Goal: Task Accomplishment & Management: Manage account settings

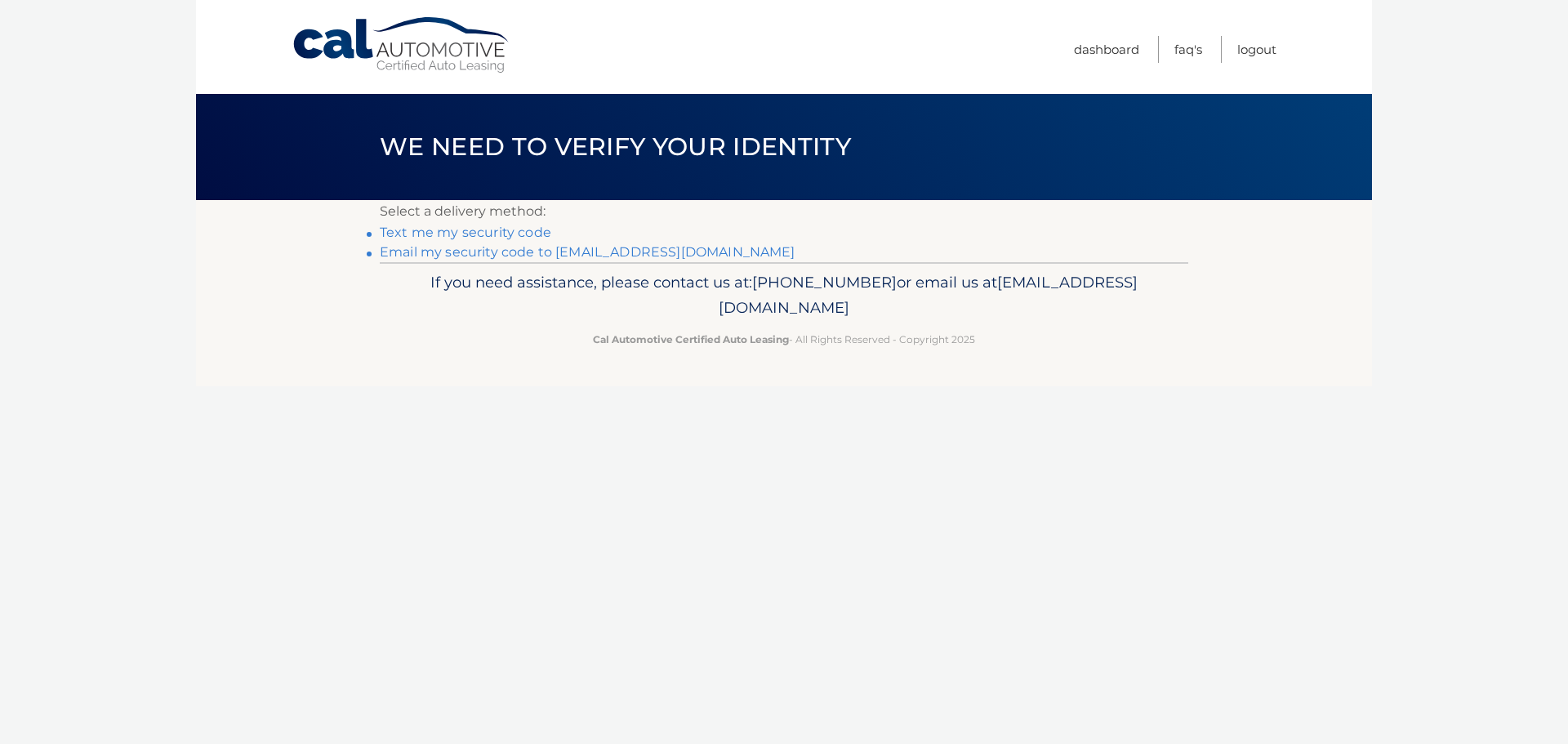
click at [582, 252] on link "Email my security code to [EMAIL_ADDRESS][DOMAIN_NAME]" at bounding box center [587, 252] width 416 height 16
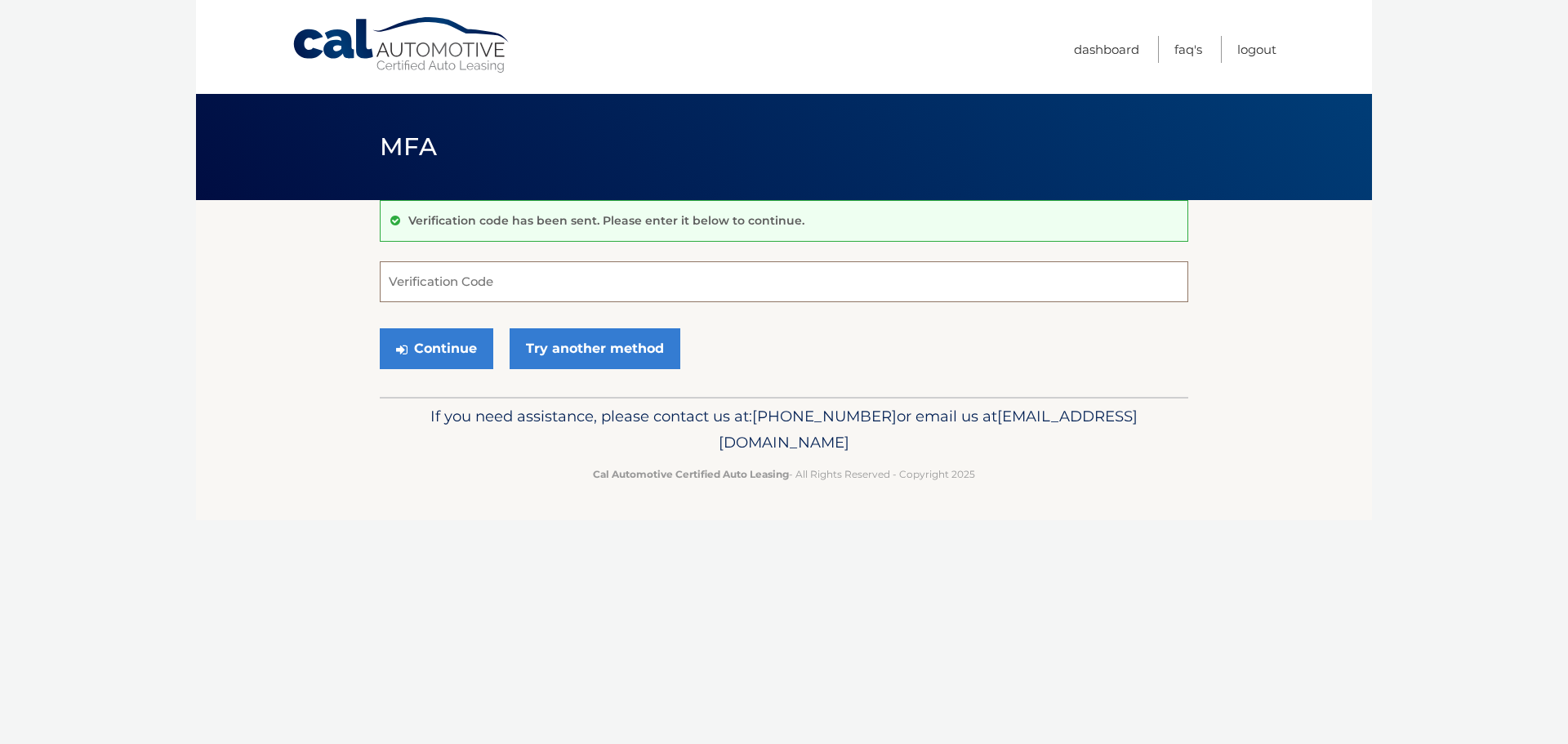
click at [463, 288] on input "Verification Code" at bounding box center [784, 281] width 809 height 41
type input "738943"
click at [428, 365] on button "Continue" at bounding box center [436, 349] width 113 height 41
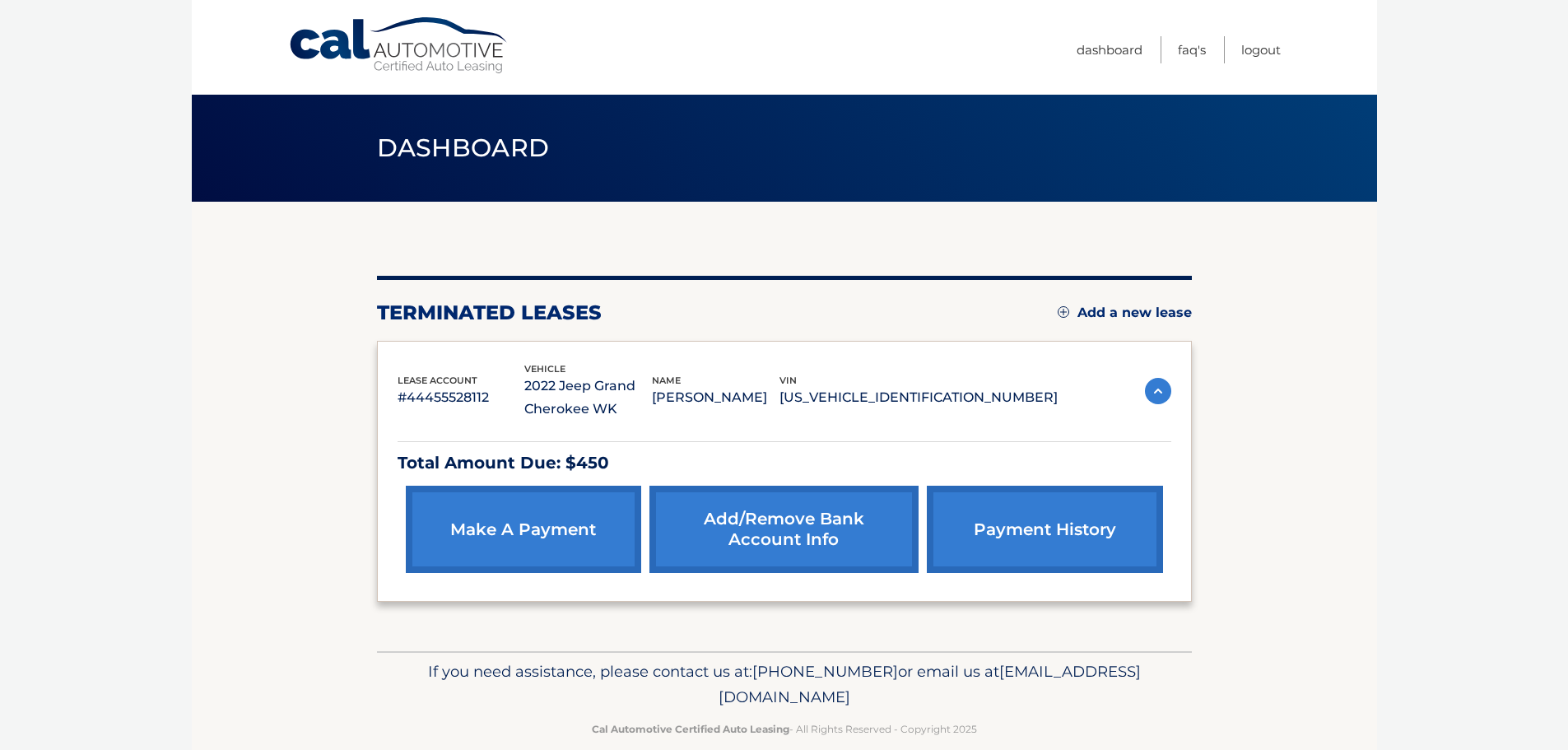
click at [1011, 523] on link "payment history" at bounding box center [1044, 530] width 235 height 87
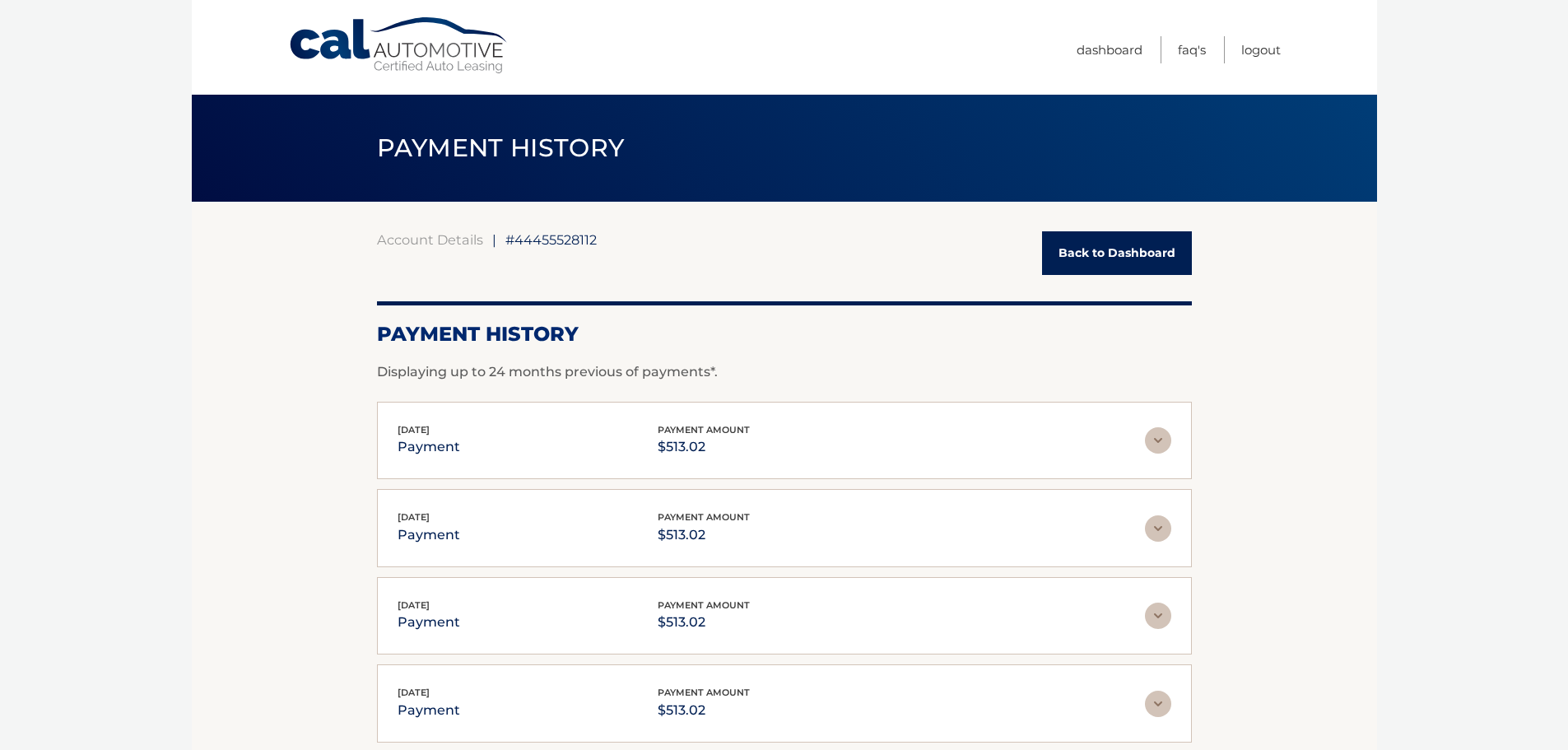
click at [1155, 437] on img at bounding box center [1158, 440] width 26 height 26
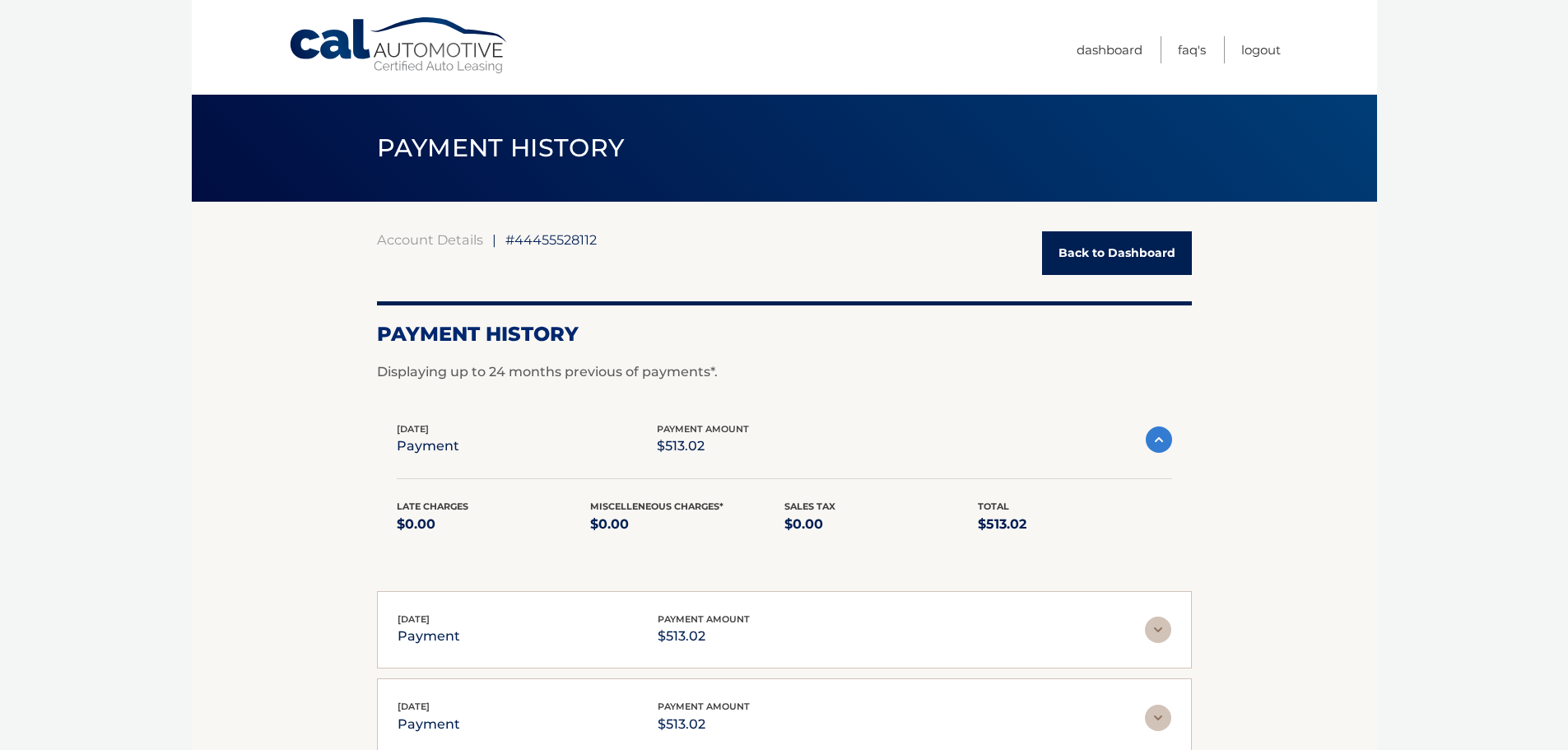
click at [1127, 252] on link "Back to Dashboard" at bounding box center [1117, 253] width 150 height 44
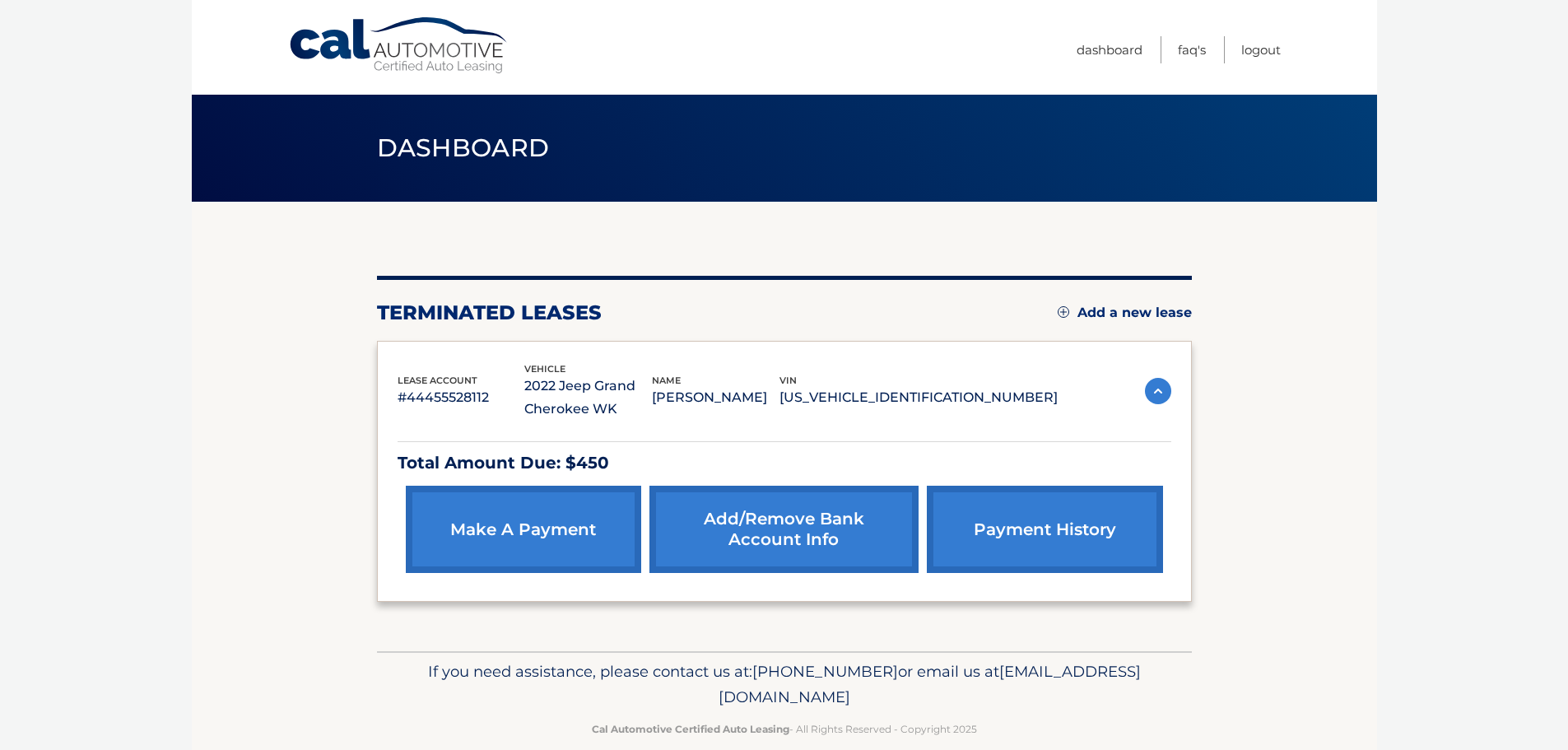
click at [814, 541] on link "Add/Remove bank account info" at bounding box center [784, 530] width 269 height 87
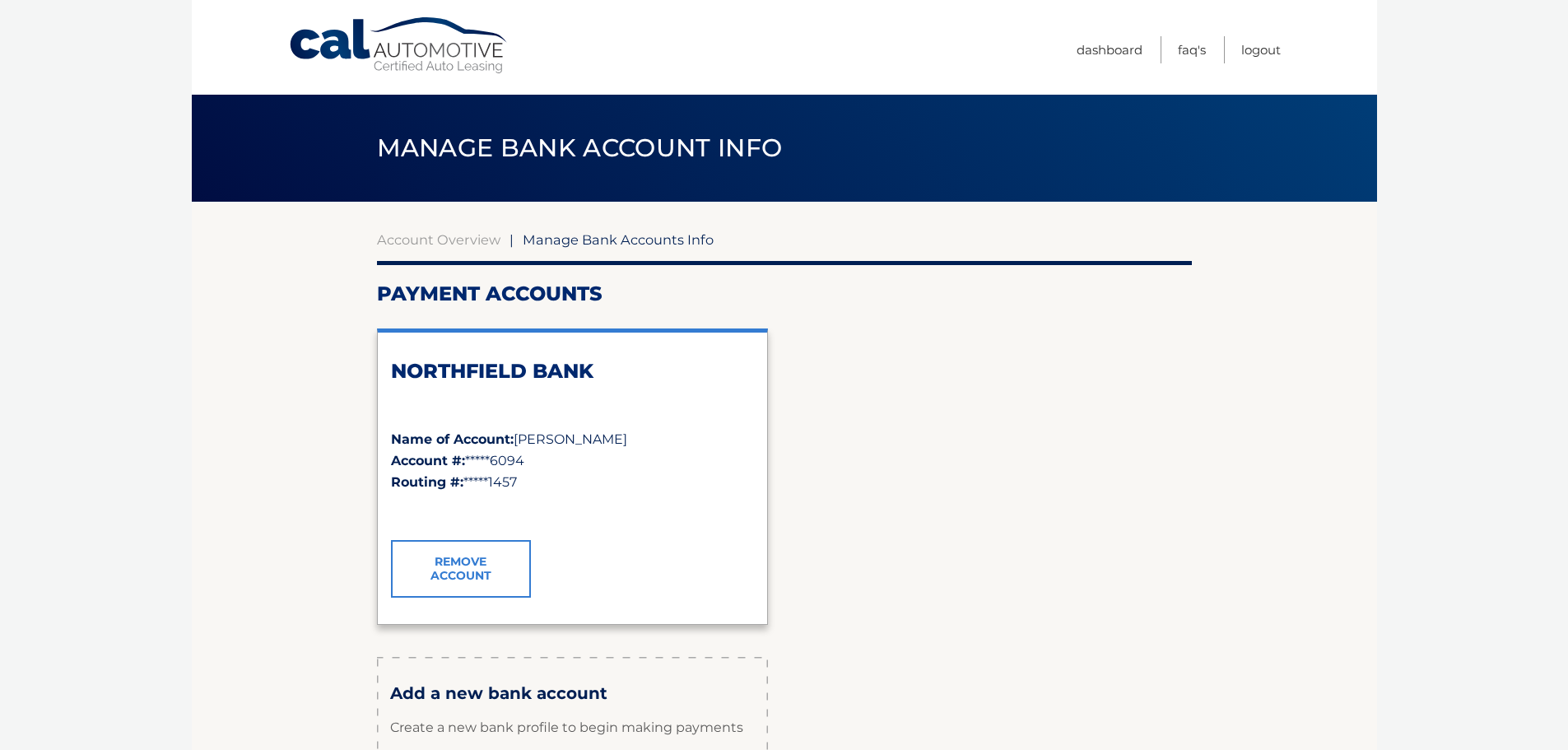
click at [505, 568] on link "Remove Account" at bounding box center [461, 568] width 140 height 58
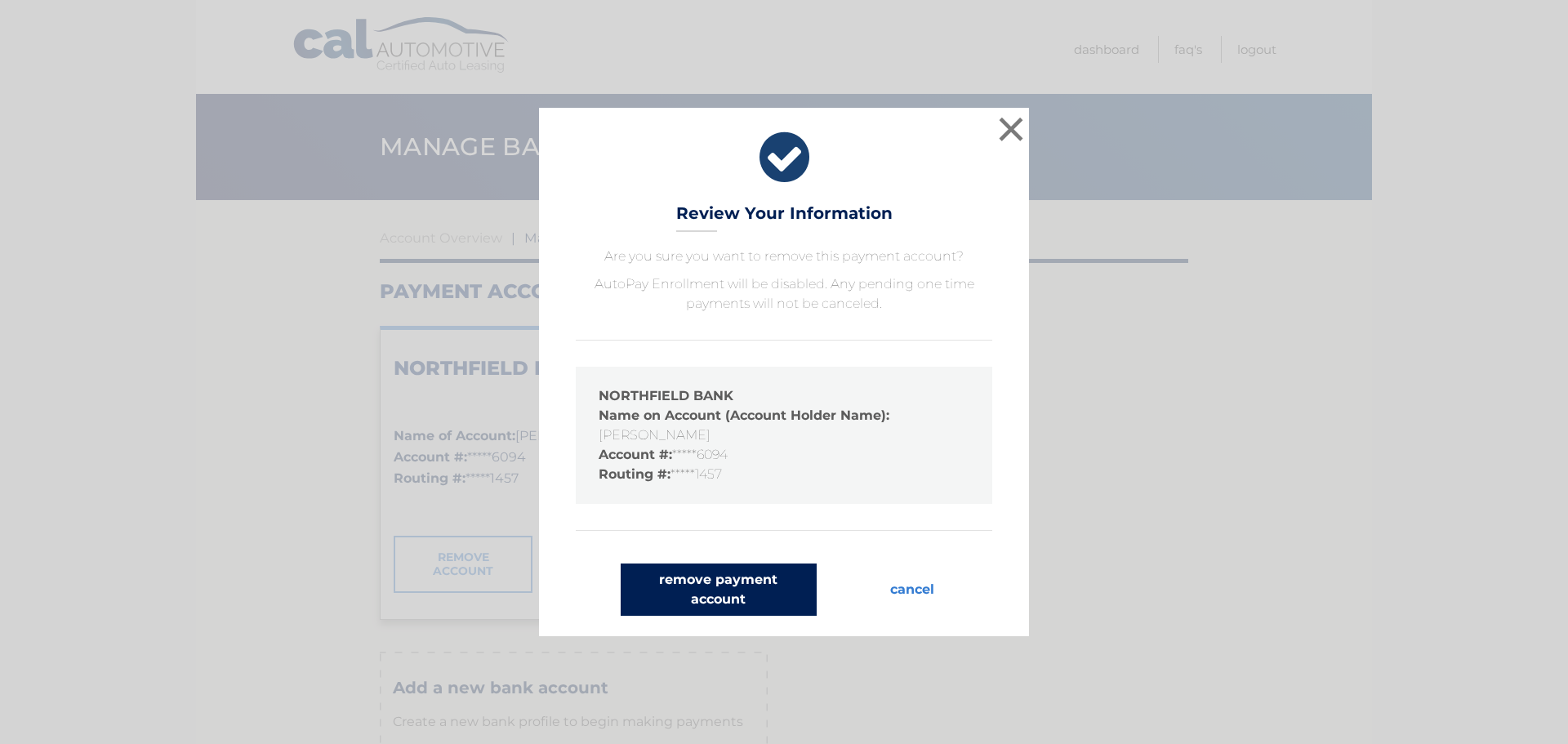
click at [761, 594] on button "remove payment account" at bounding box center [718, 589] width 196 height 53
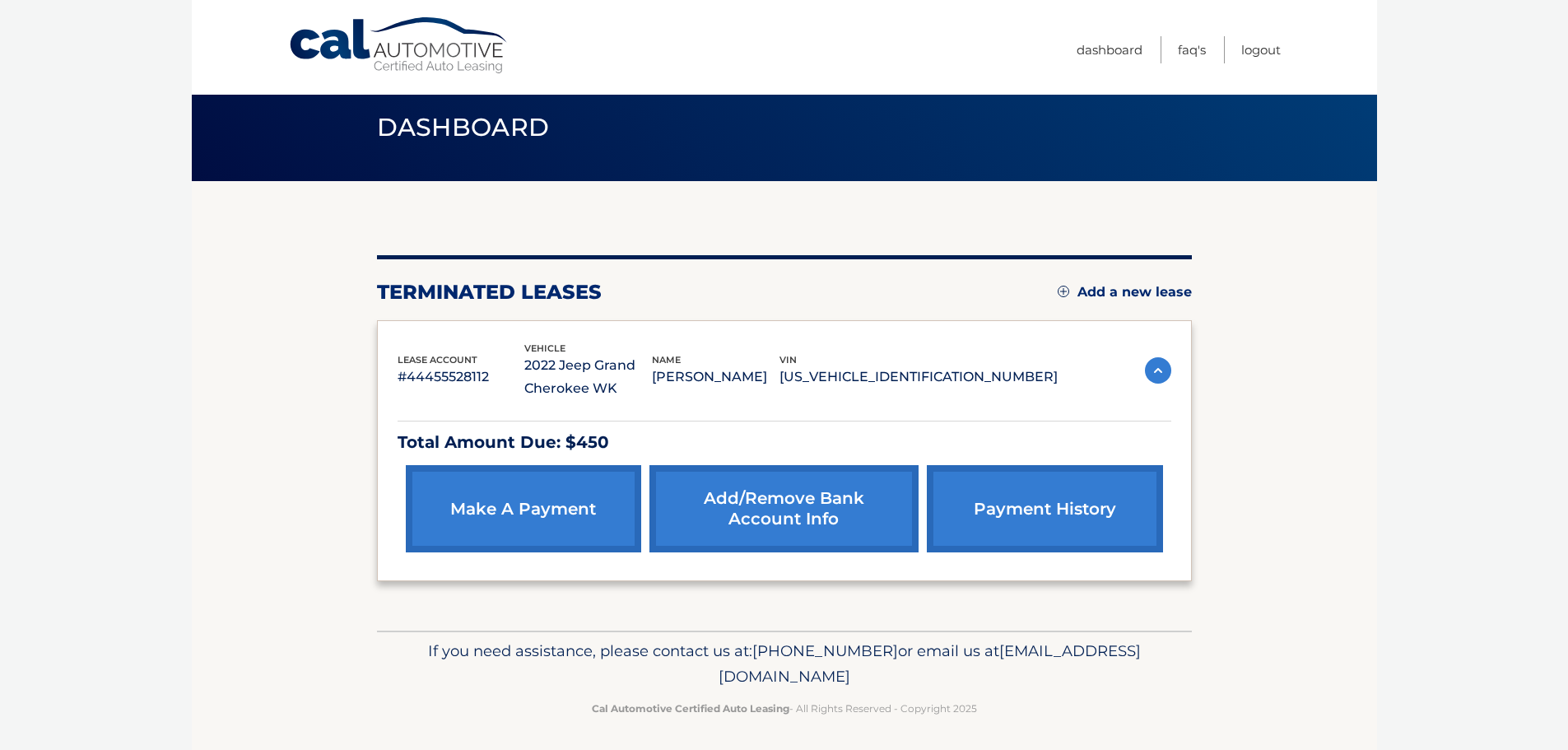
scroll to position [26, 0]
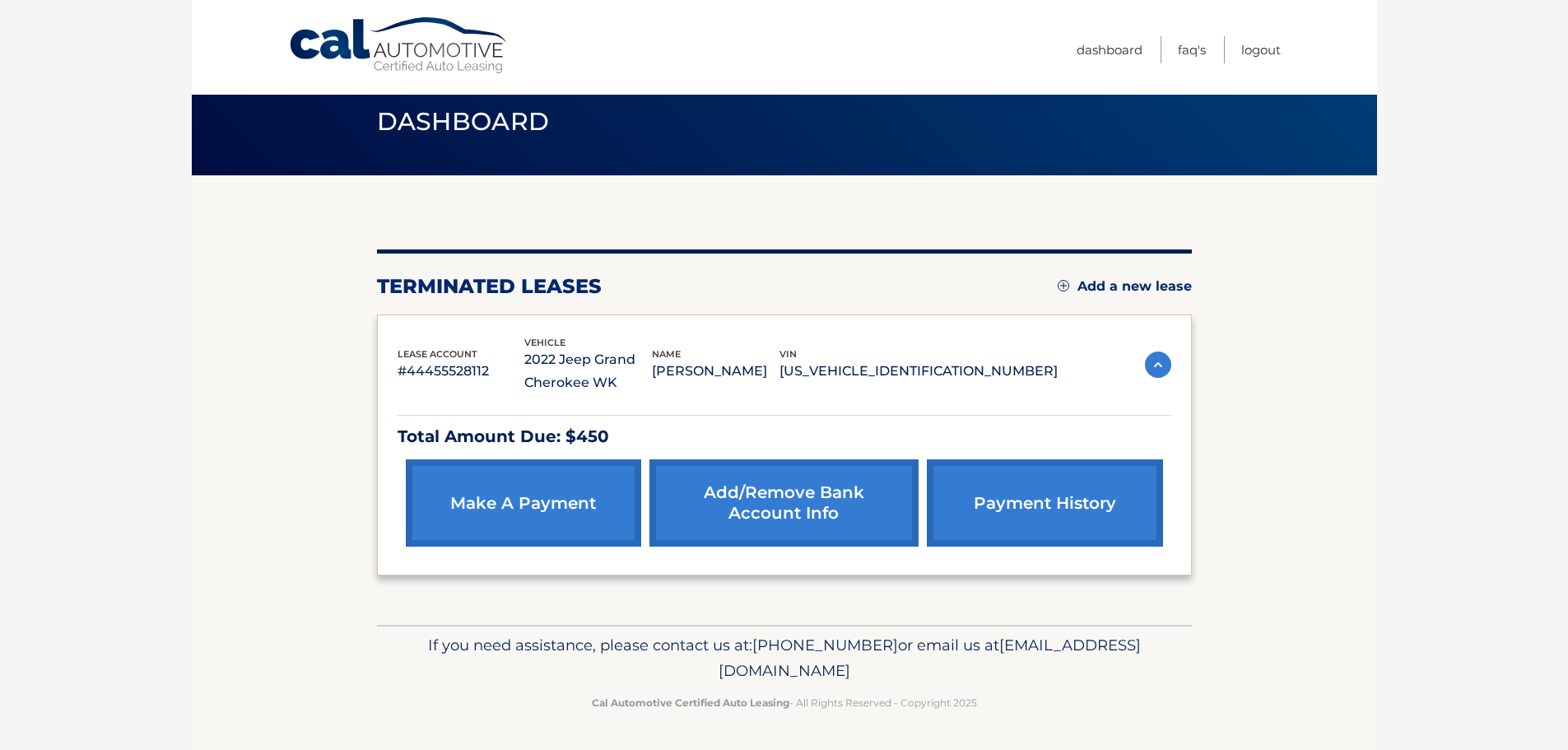
click at [802, 537] on link "Add/Remove bank account info" at bounding box center [784, 503] width 269 height 87
